Goal: Task Accomplishment & Management: Manage account settings

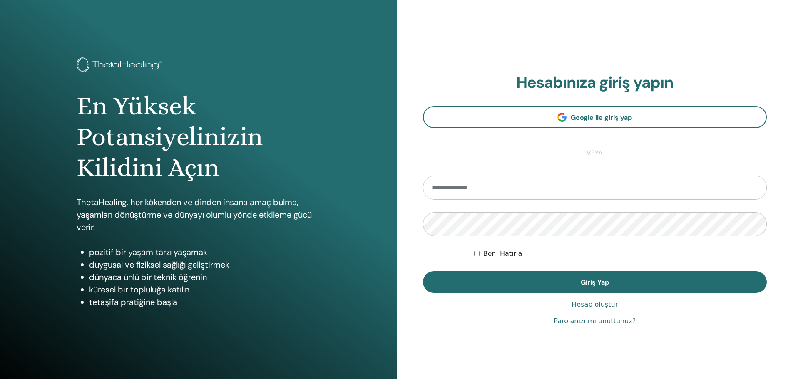
click at [460, 191] on input "email" at bounding box center [595, 188] width 344 height 24
click at [472, 191] on input "email" at bounding box center [595, 188] width 344 height 24
type input "**********"
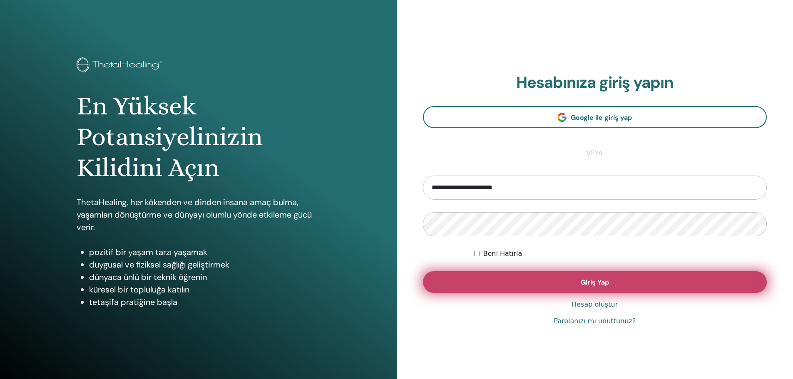
click at [546, 287] on button "Giriş Yap" at bounding box center [595, 283] width 344 height 22
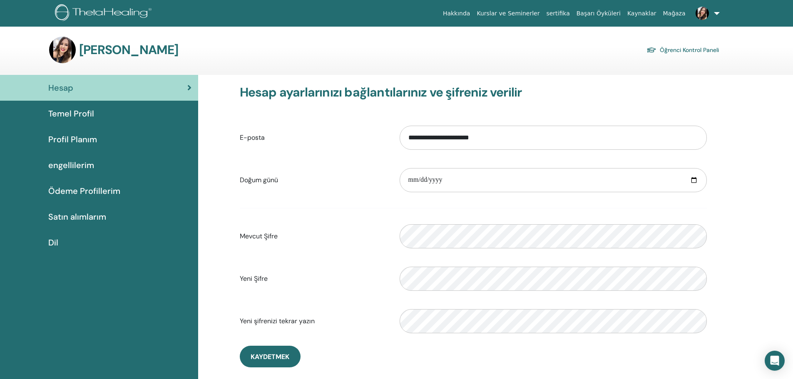
click at [90, 114] on font "Temel Profil" at bounding box center [71, 113] width 46 height 11
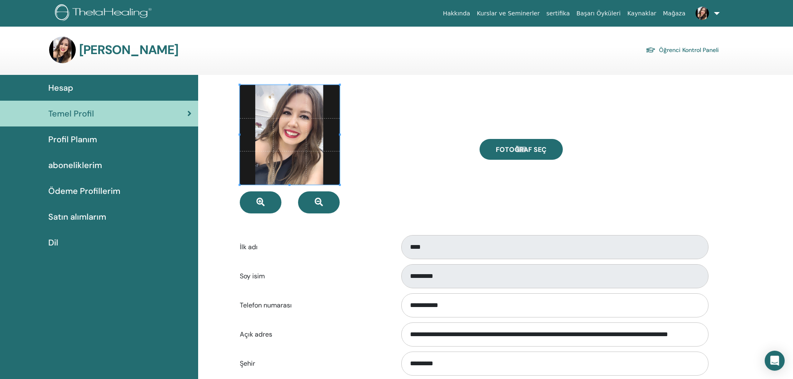
click at [83, 137] on span "Profil Planım" at bounding box center [72, 139] width 49 height 12
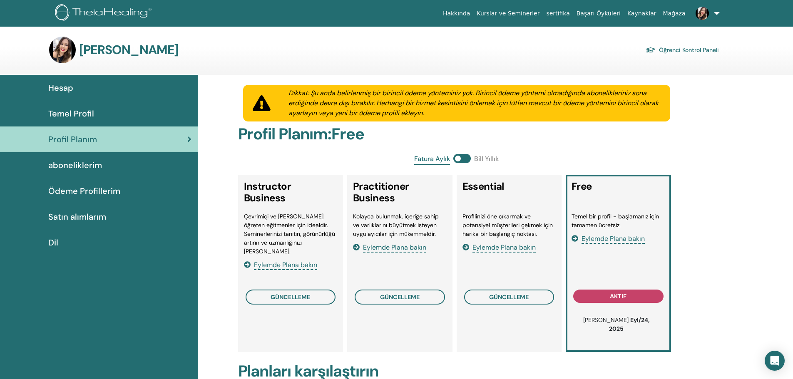
click at [94, 166] on span "aboneliklerim" at bounding box center [75, 165] width 54 height 12
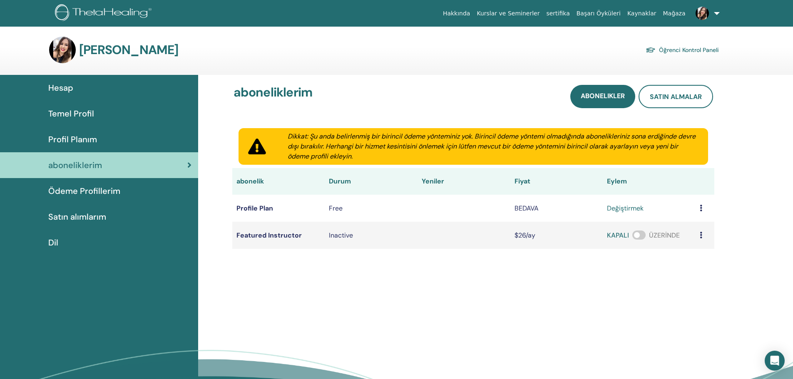
click at [93, 192] on span "Ödeme Profillerim" at bounding box center [84, 191] width 72 height 12
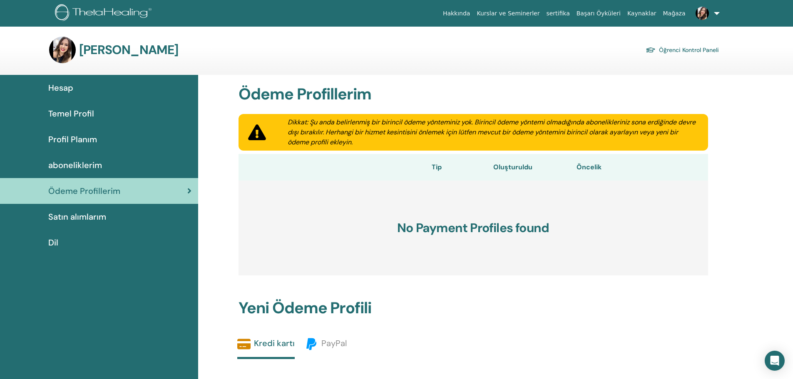
click at [103, 219] on span "Satın alımlarım" at bounding box center [77, 217] width 58 height 12
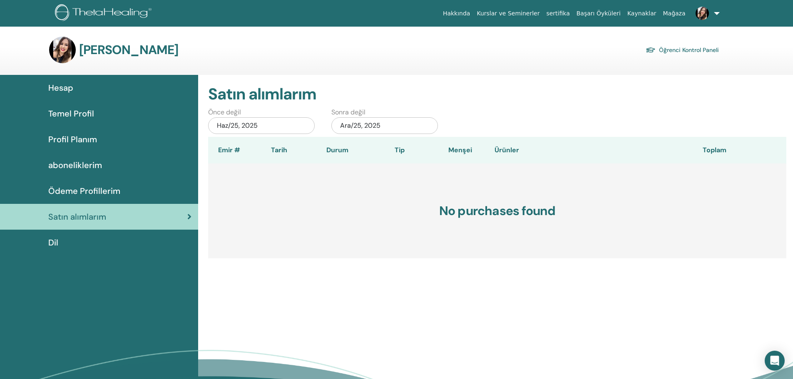
click at [101, 247] on div "Dil" at bounding box center [99, 243] width 185 height 12
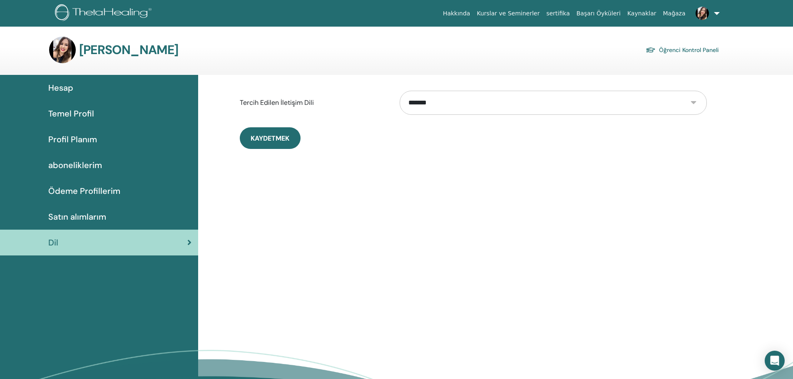
click at [109, 13] on img at bounding box center [105, 13] width 100 height 19
